Goal: Navigation & Orientation: Find specific page/section

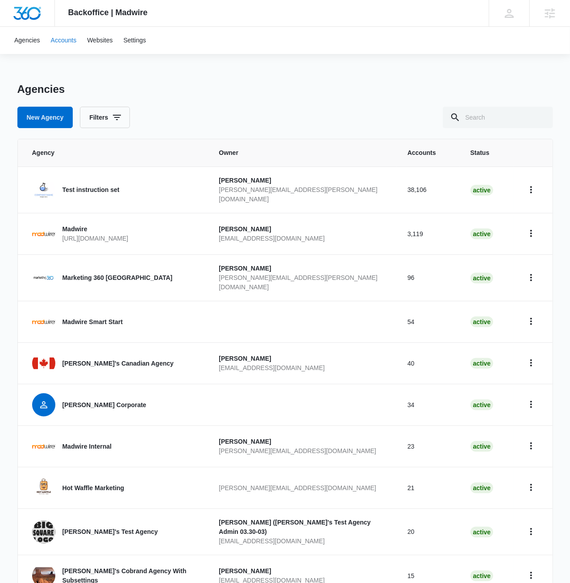
click at [67, 38] on link "Accounts" at bounding box center [64, 40] width 37 height 27
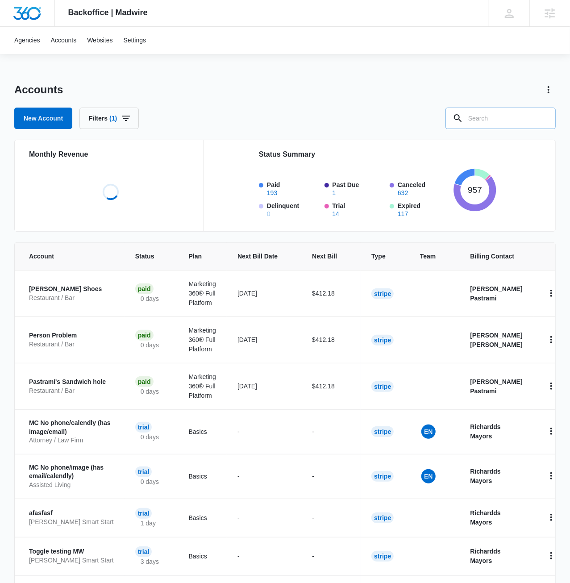
click at [488, 121] on input "text" at bounding box center [500, 118] width 110 height 21
paste input "A1AN26395d716a63b7c0"
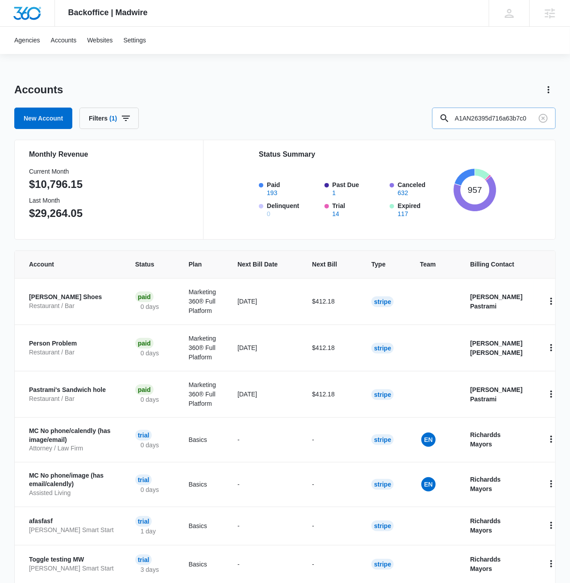
type input "A1AN26395d716a63b7c0"
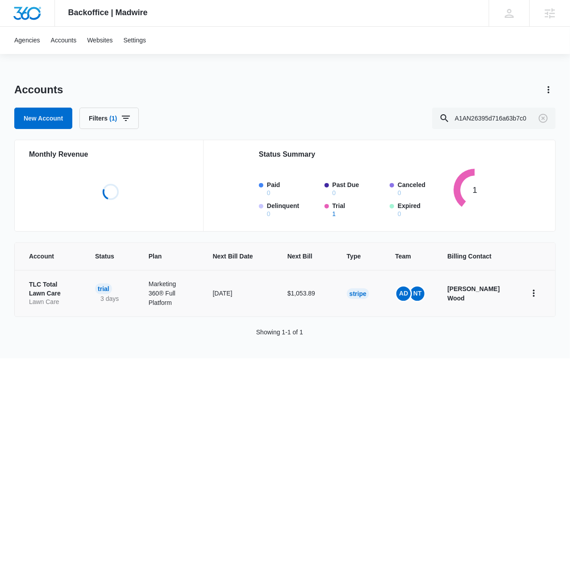
click at [78, 290] on td "TLC Total Lawn Care Lawn Care" at bounding box center [50, 293] width 70 height 46
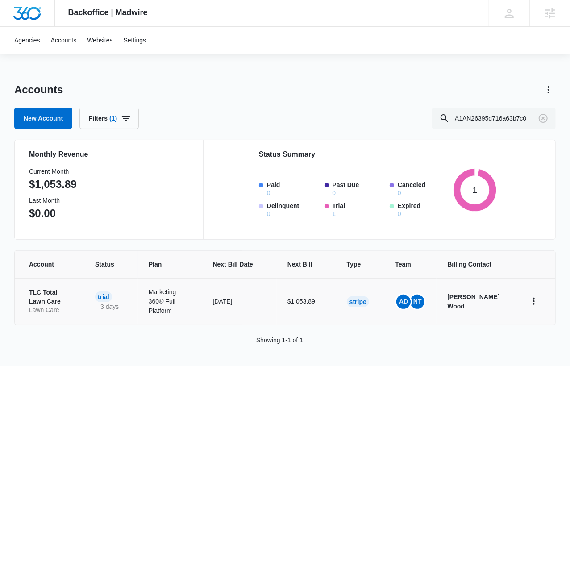
click at [35, 286] on td "TLC Total Lawn Care Lawn Care" at bounding box center [50, 301] width 70 height 46
click at [37, 295] on p "TLC Total Lawn Care" at bounding box center [51, 296] width 45 height 17
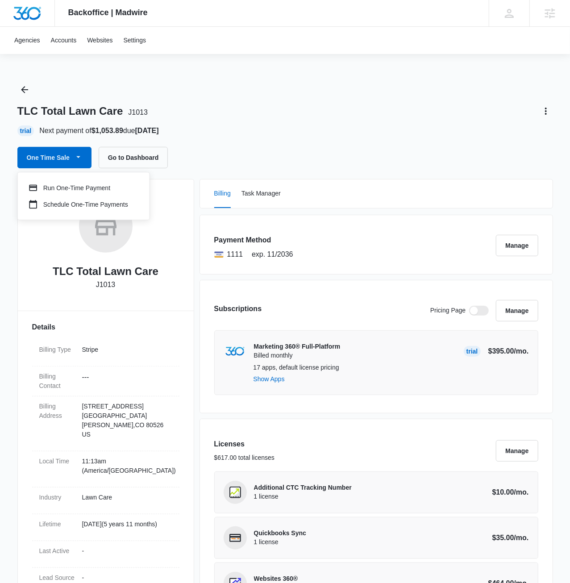
click at [171, 108] on div "TLC Total Lawn Care J1013" at bounding box center [285, 111] width 536 height 14
click at [128, 155] on button "Go to Dashboard" at bounding box center [134, 157] width 70 height 21
